Goal: Use online tool/utility: Utilize a website feature to perform a specific function

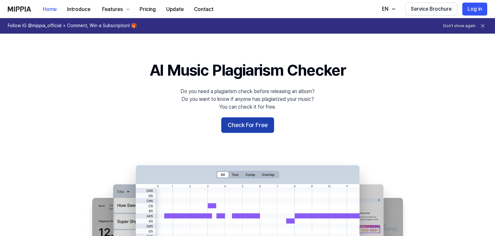
click at [261, 120] on button "Check For Free" at bounding box center [247, 126] width 53 height 16
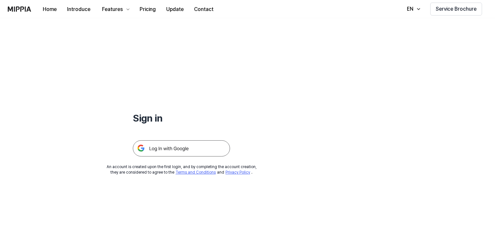
click at [203, 145] on img at bounding box center [181, 149] width 97 height 16
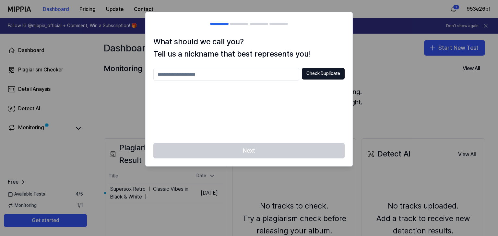
click at [252, 76] on input "text" at bounding box center [226, 74] width 146 height 13
type input "*"
type input "***"
click at [302, 68] on button "Check Duplicate" at bounding box center [323, 74] width 43 height 12
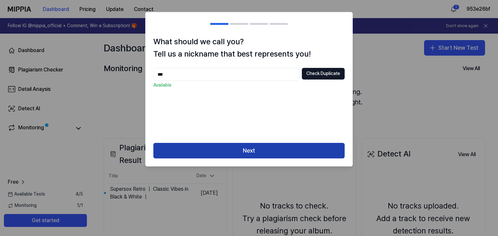
click at [227, 145] on button "Next" at bounding box center [248, 151] width 191 height 16
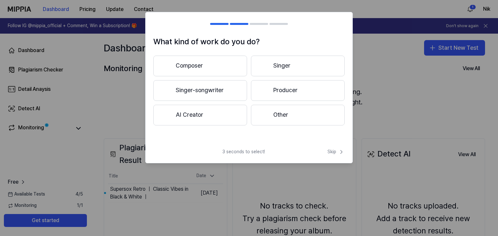
click at [274, 118] on button "Other" at bounding box center [298, 115] width 94 height 21
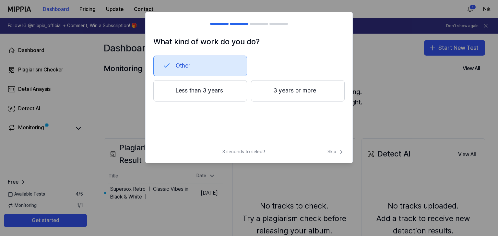
click at [203, 59] on button "Other" at bounding box center [200, 66] width 94 height 21
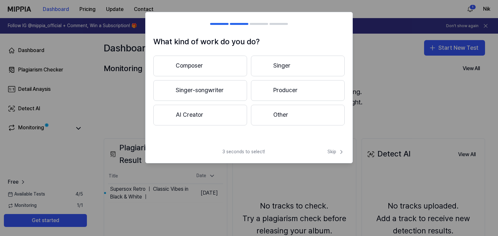
click at [285, 119] on button "Other" at bounding box center [298, 115] width 94 height 21
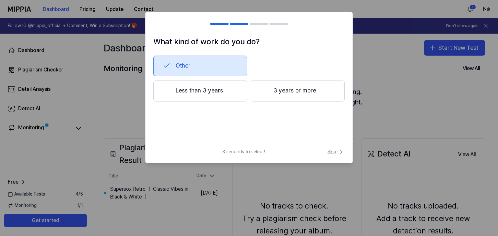
click at [336, 155] on span "Skip" at bounding box center [335, 152] width 17 height 6
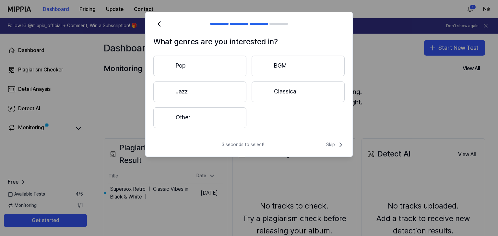
click at [219, 66] on button "Pop" at bounding box center [199, 66] width 93 height 21
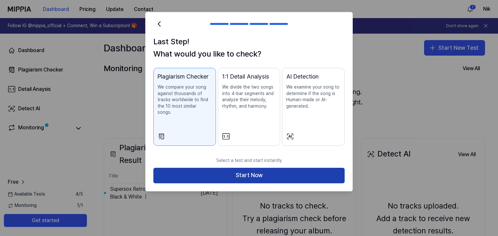
click at [258, 168] on button "Start Now" at bounding box center [248, 176] width 191 height 16
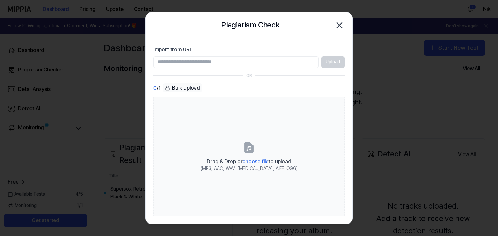
paste input "**********"
type input "**********"
click at [327, 62] on button "Upload" at bounding box center [332, 62] width 23 height 12
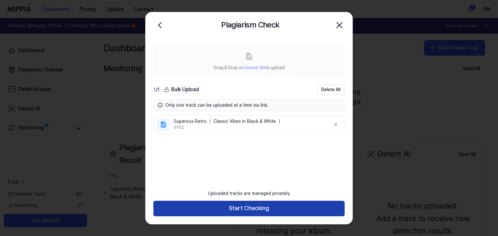
click at [254, 205] on button "Start Checking" at bounding box center [248, 209] width 191 height 16
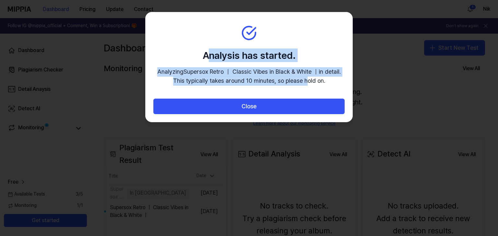
drag, startPoint x: 209, startPoint y: 29, endPoint x: 306, endPoint y: 82, distance: 111.0
click at [306, 82] on section "Analysis has started. Analyzing Supersox Retro ｜ Classic Vibes in Black & White…" at bounding box center [248, 55] width 207 height 87
click at [306, 82] on p "Analyzing Supersox Retro ｜ Classic Vibes in Black & White ｜ in detail. This typ…" at bounding box center [248, 76] width 183 height 19
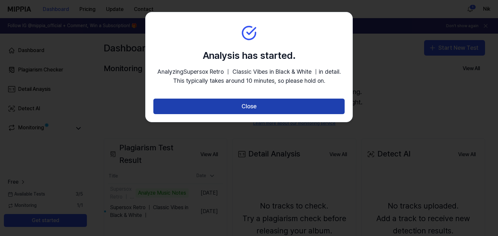
click at [241, 102] on button "Close" at bounding box center [248, 107] width 191 height 16
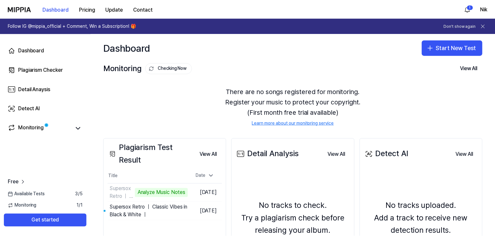
scroll to position [84, 0]
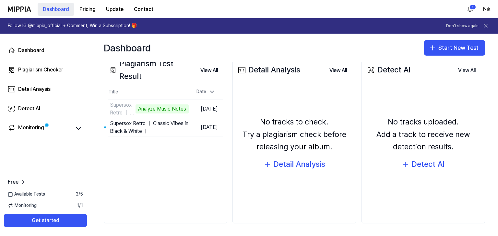
click at [61, 14] on button "Dashboard" at bounding box center [56, 9] width 37 height 13
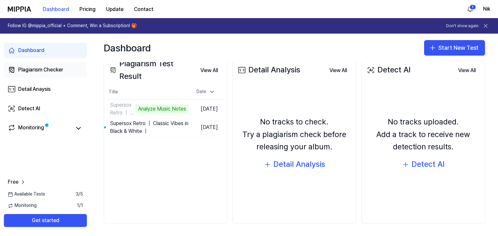
click at [52, 74] on link "Plagiarism Checker" at bounding box center [45, 70] width 83 height 16
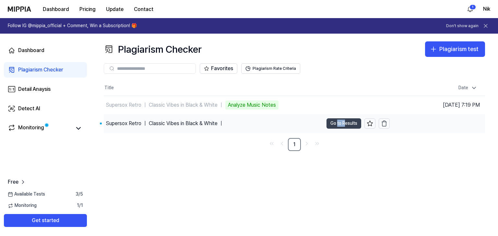
drag, startPoint x: 336, startPoint y: 130, endPoint x: 346, endPoint y: 123, distance: 11.6
click at [346, 123] on td "Supersox Retro ｜ Classic Vibes in Black & White ｜ Go to Results" at bounding box center [247, 124] width 286 height 18
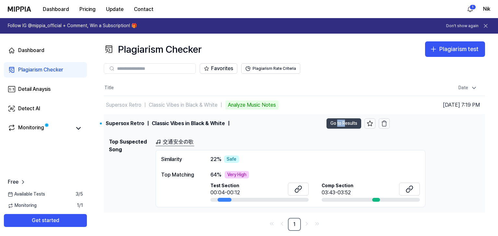
click at [346, 123] on button "Go to Results" at bounding box center [343, 124] width 35 height 10
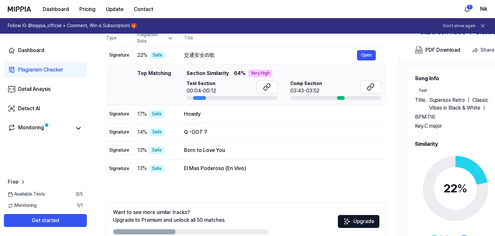
scroll to position [40, 0]
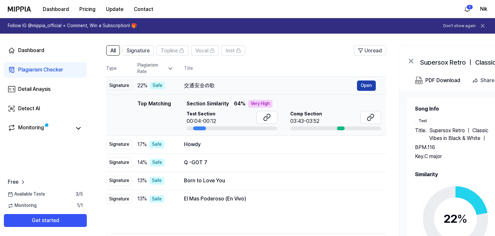
click at [359, 83] on button "Open" at bounding box center [366, 86] width 19 height 10
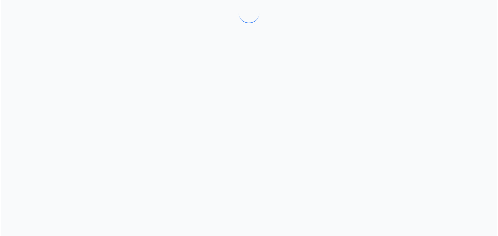
scroll to position [0, 0]
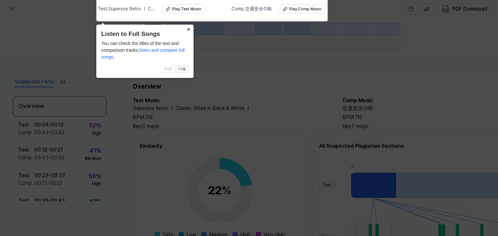
click at [186, 31] on button "×" at bounding box center [188, 29] width 10 height 9
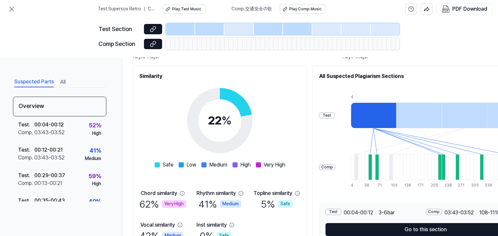
scroll to position [104, 0]
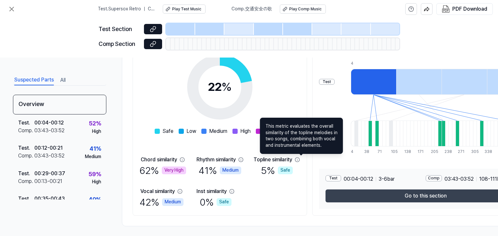
click at [369, 200] on button "Go to this section" at bounding box center [425, 196] width 200 height 13
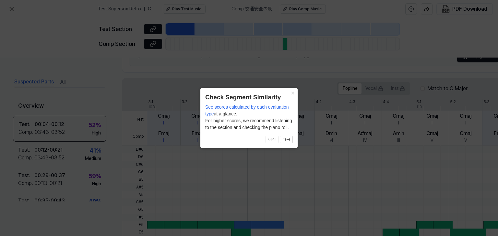
scroll to position [210, 0]
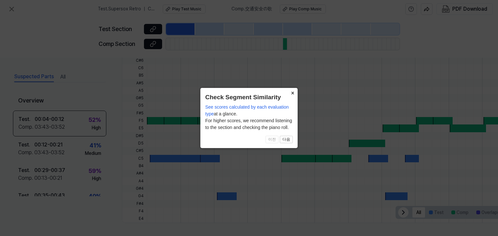
click at [292, 96] on button "×" at bounding box center [292, 92] width 10 height 9
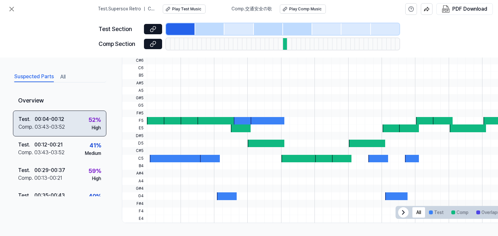
click at [82, 130] on div "Test . 00:04 - 00:12 Comp . 03:43 - 03:52 52 % High" at bounding box center [59, 123] width 93 height 26
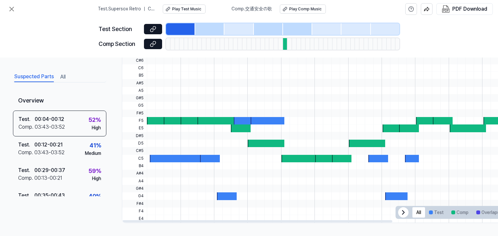
scroll to position [165, 0]
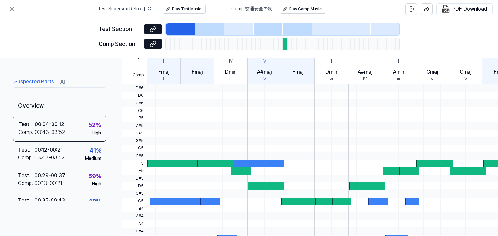
click at [283, 44] on div at bounding box center [285, 44] width 5 height 12
click at [303, 6] on button "Play Comp Music" at bounding box center [303, 9] width 46 height 9
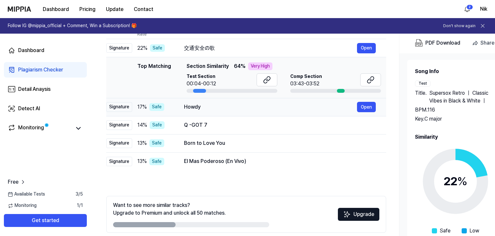
scroll to position [106, 0]
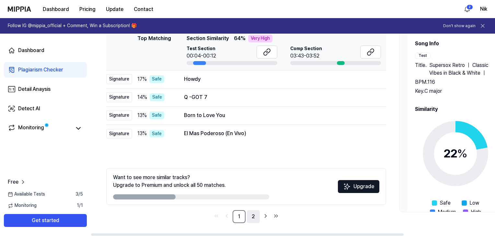
click at [253, 217] on link "2" at bounding box center [253, 217] width 13 height 13
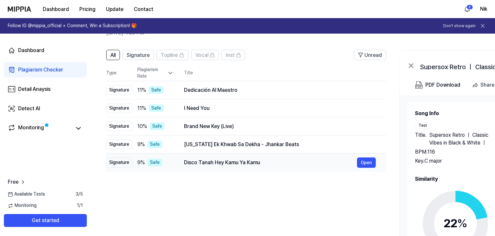
scroll to position [35, 0]
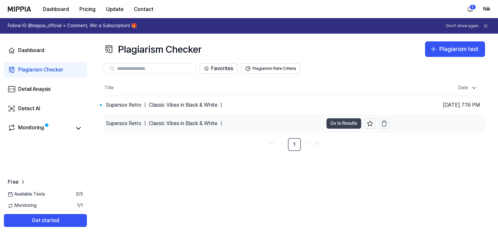
click at [350, 123] on button "Go to Results" at bounding box center [343, 124] width 35 height 10
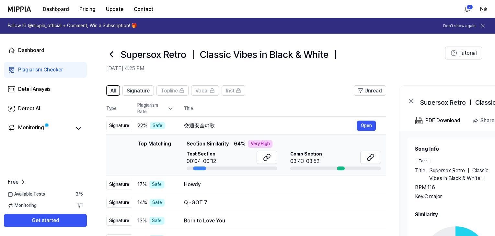
click at [115, 58] on icon at bounding box center [111, 54] width 10 height 10
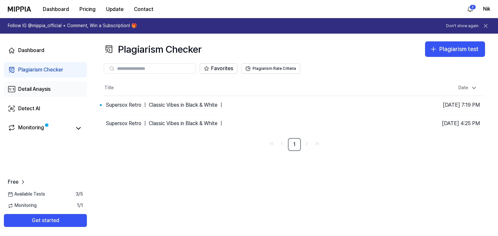
click at [39, 89] on div "Detail Anaysis" at bounding box center [34, 90] width 32 height 8
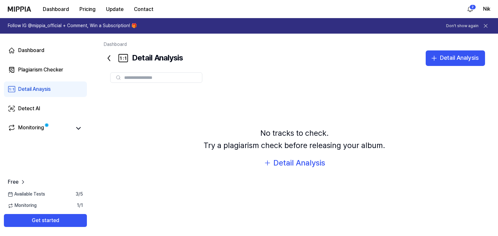
drag, startPoint x: 208, startPoint y: 135, endPoint x: 394, endPoint y: 147, distance: 186.0
click at [394, 147] on div "No tracks to check. Try a plagiarism check before releasing your album. Detail …" at bounding box center [294, 148] width 381 height 118
drag, startPoint x: 394, startPoint y: 147, endPoint x: 257, endPoint y: 126, distance: 138.3
click at [257, 126] on div "No tracks to check. Try a plagiarism check before releasing your album. Detail …" at bounding box center [294, 148] width 381 height 118
drag, startPoint x: 257, startPoint y: 126, endPoint x: 378, endPoint y: 146, distance: 122.8
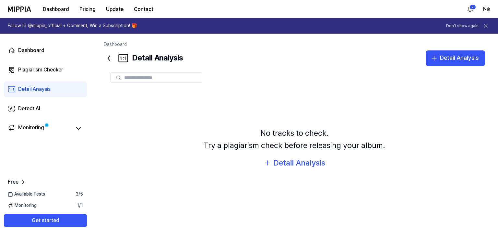
click at [378, 146] on div "No tracks to check. Try a plagiarism check before releasing your album. Detail …" at bounding box center [294, 148] width 381 height 118
click at [309, 164] on div "Detail Analysis" at bounding box center [299, 163] width 52 height 12
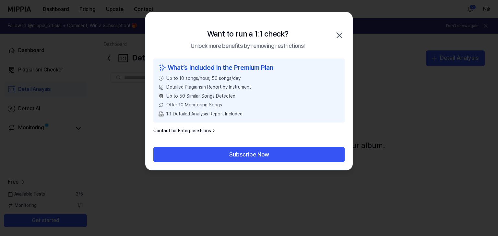
click at [339, 36] on icon "button" at bounding box center [339, 35] width 10 height 10
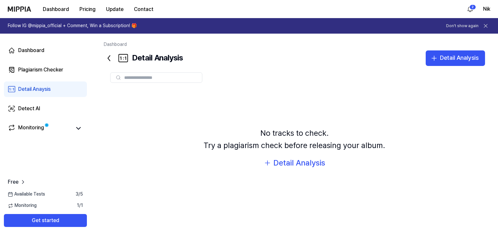
click at [263, 157] on button "Detail Analysis" at bounding box center [294, 163] width 62 height 12
